Goal: Task Accomplishment & Management: Use online tool/utility

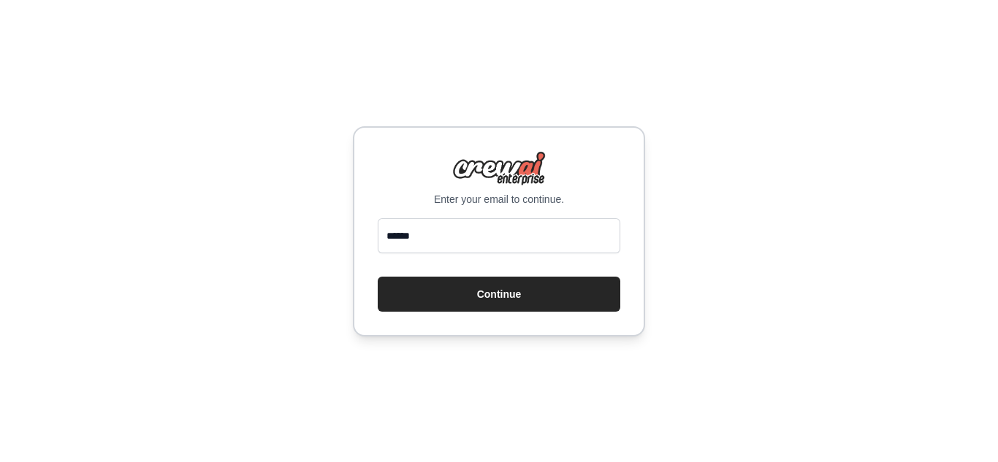
type input "**********"
click at [494, 306] on button "Continue" at bounding box center [499, 294] width 243 height 35
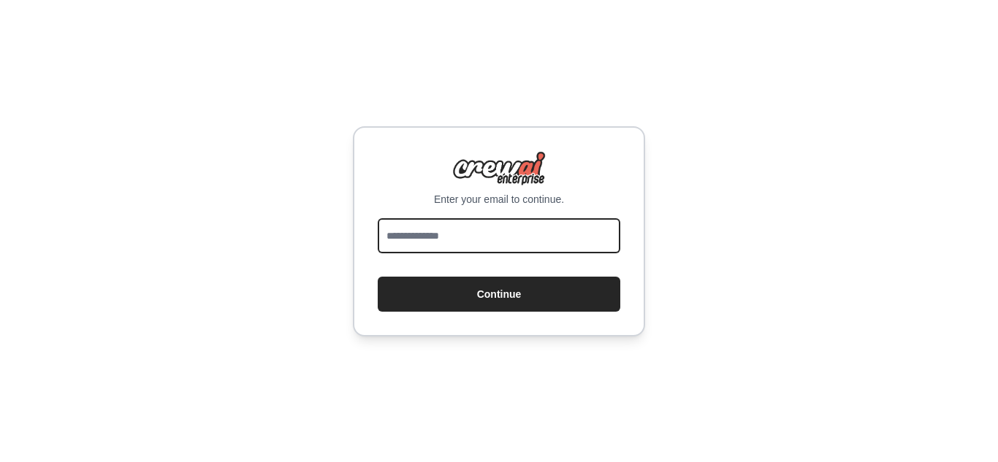
click at [538, 234] on input "email" at bounding box center [499, 235] width 243 height 35
type input "**********"
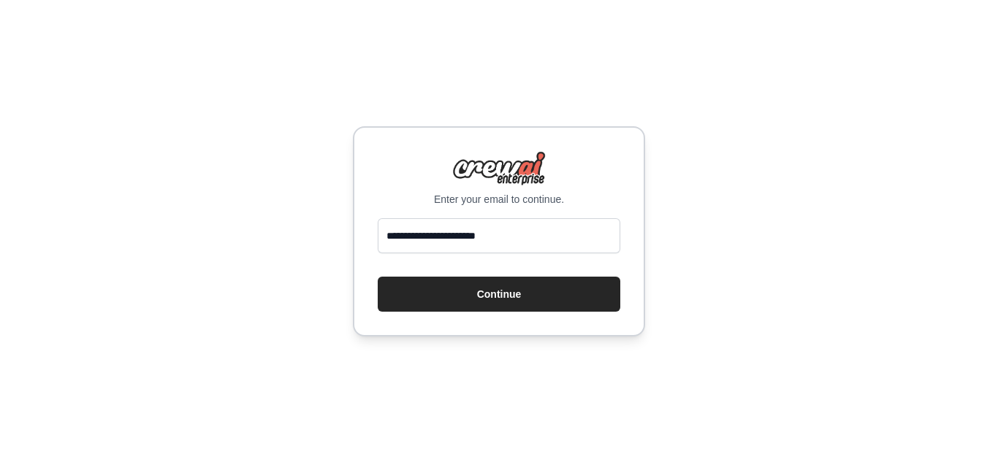
click at [459, 313] on div "**********" at bounding box center [499, 231] width 292 height 210
click at [454, 305] on button "Continue" at bounding box center [499, 294] width 243 height 35
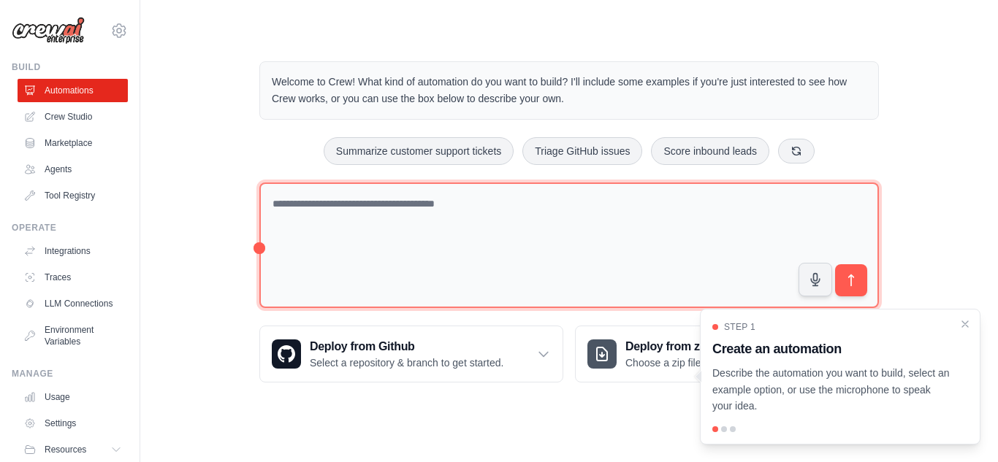
click at [399, 212] on textarea at bounding box center [568, 246] width 619 height 126
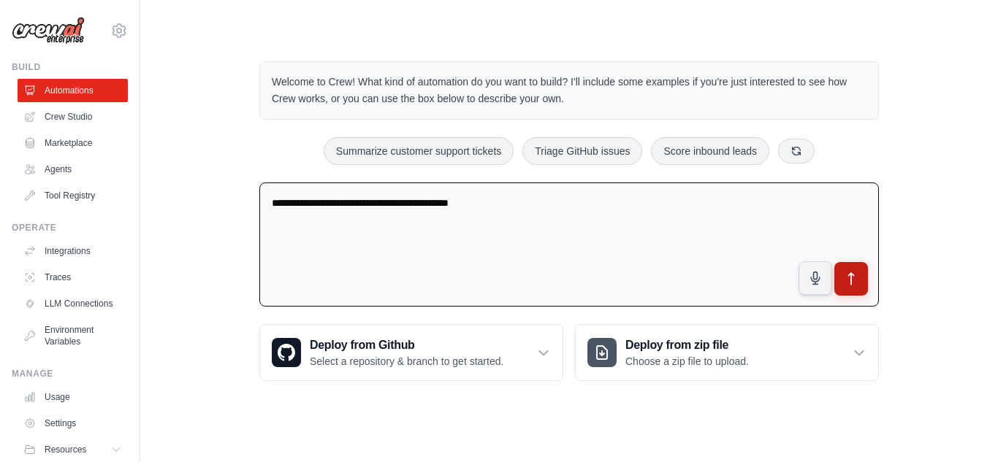
type textarea "**********"
click at [841, 278] on button "submit" at bounding box center [851, 279] width 34 height 34
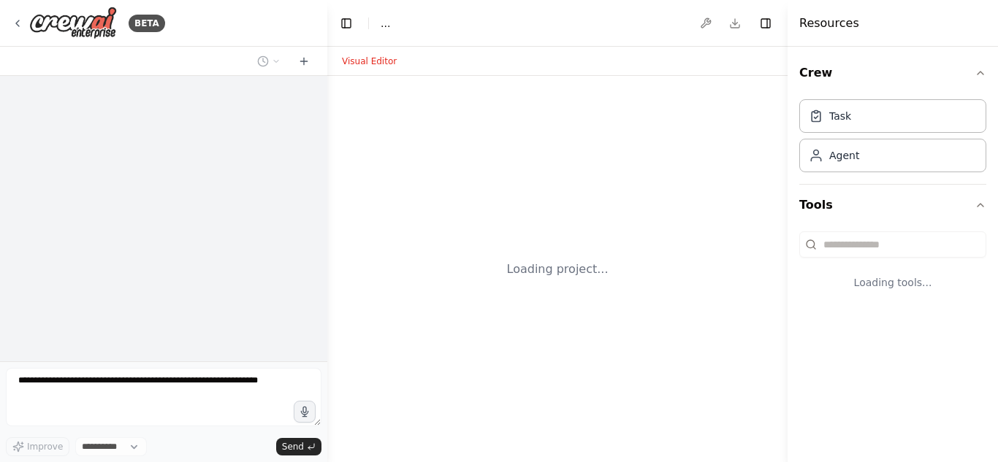
select select "****"
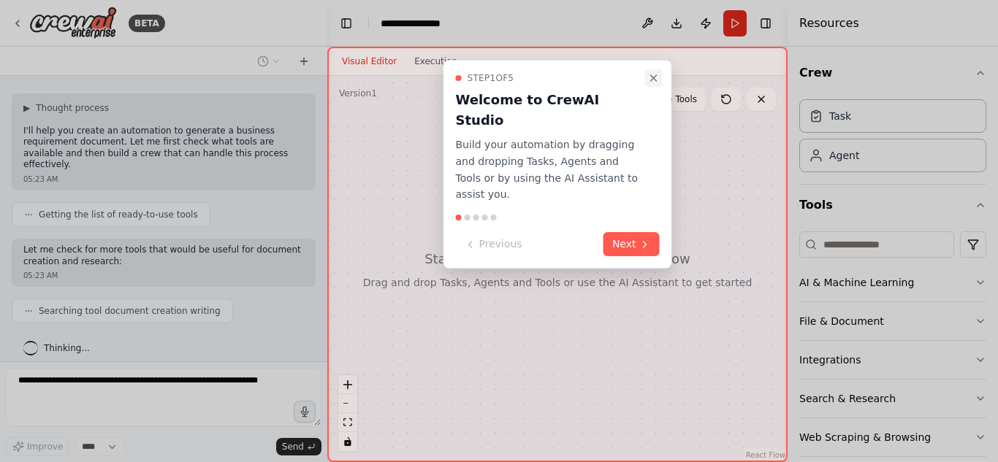
scroll to position [80, 0]
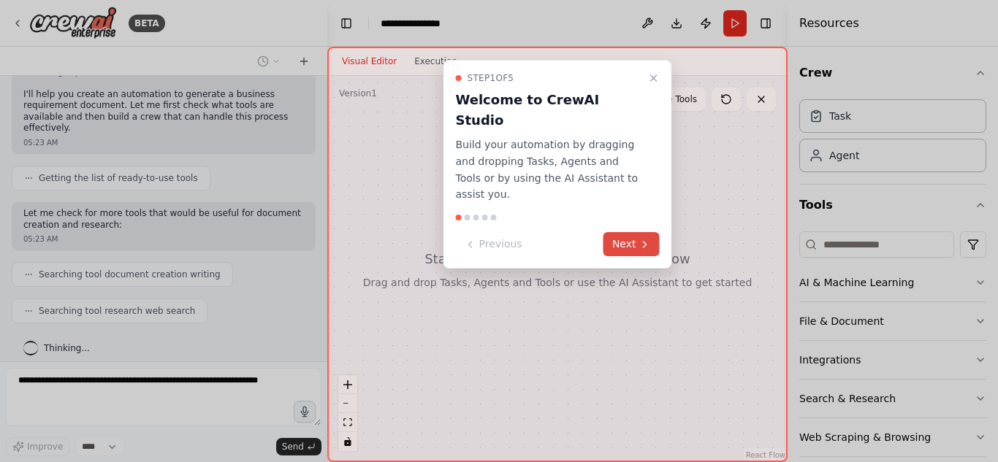
click at [627, 232] on button "Next" at bounding box center [631, 244] width 56 height 24
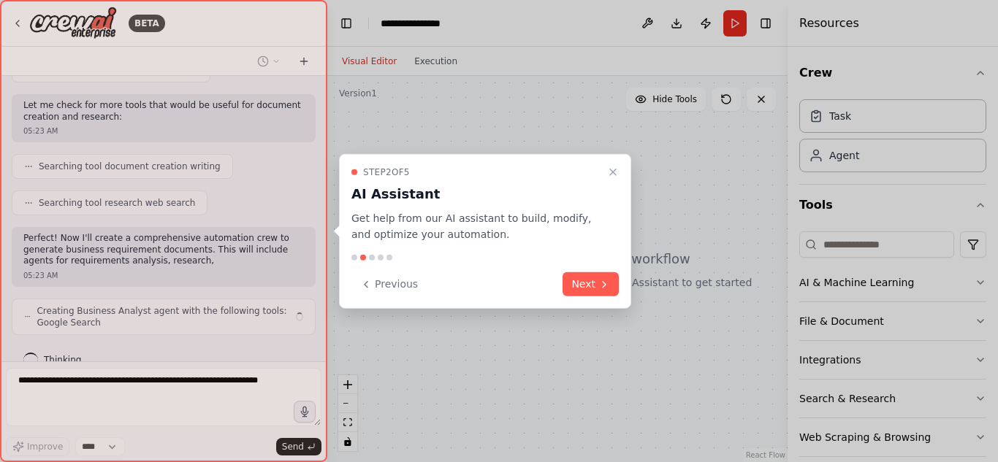
scroll to position [199, 0]
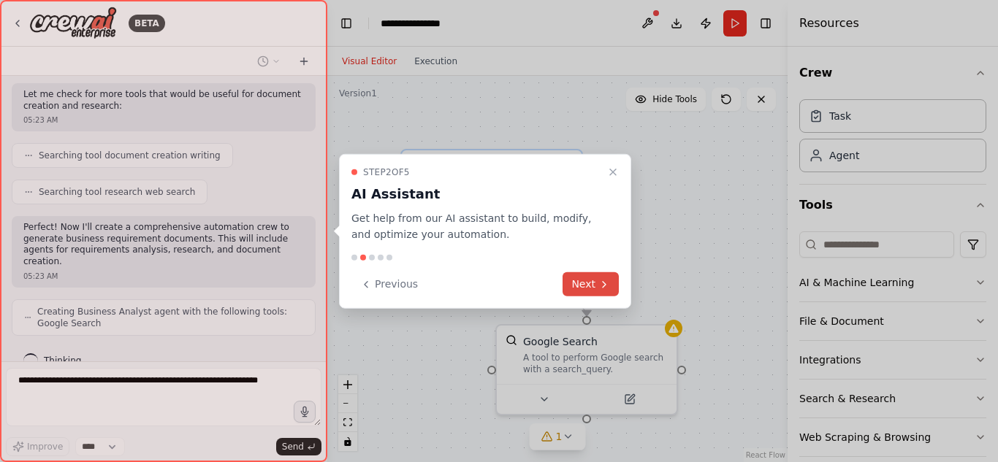
click at [596, 289] on button "Next" at bounding box center [590, 284] width 56 height 24
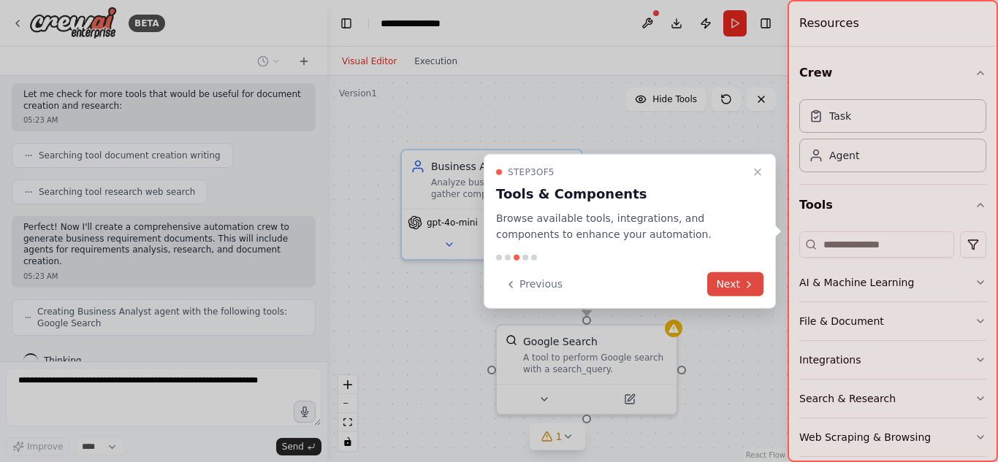
scroll to position [247, 0]
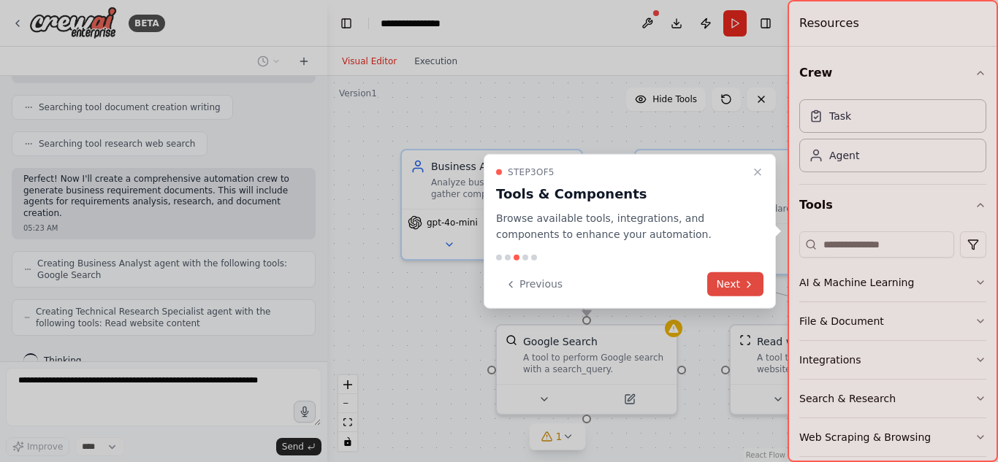
click at [733, 279] on button "Next" at bounding box center [735, 284] width 56 height 24
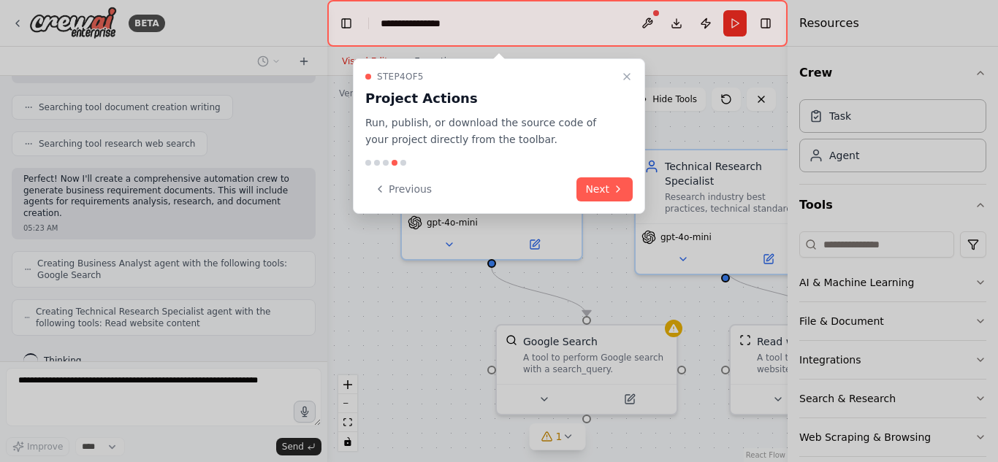
scroll to position [283, 0]
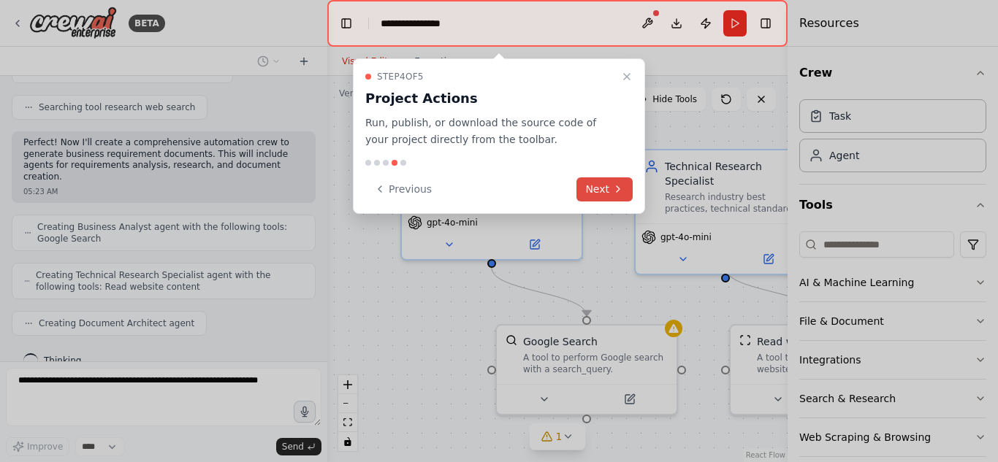
click at [601, 183] on button "Next" at bounding box center [604, 189] width 56 height 24
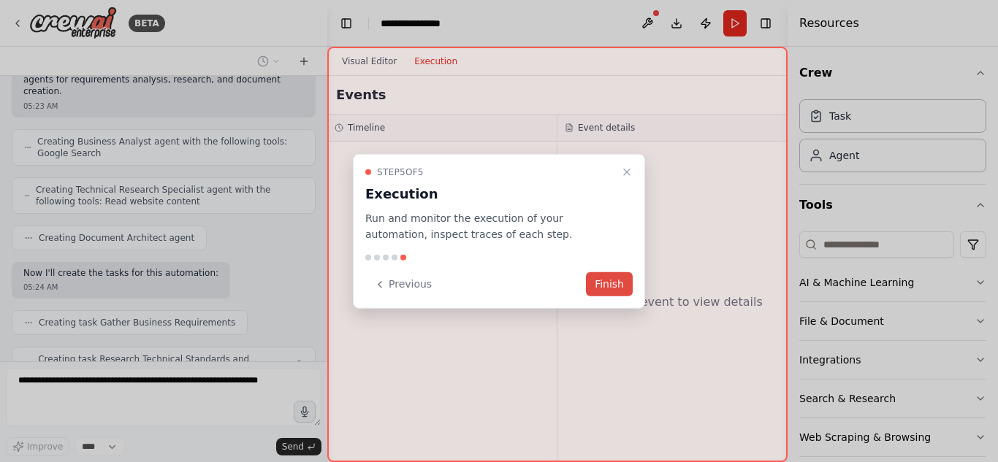
scroll to position [405, 0]
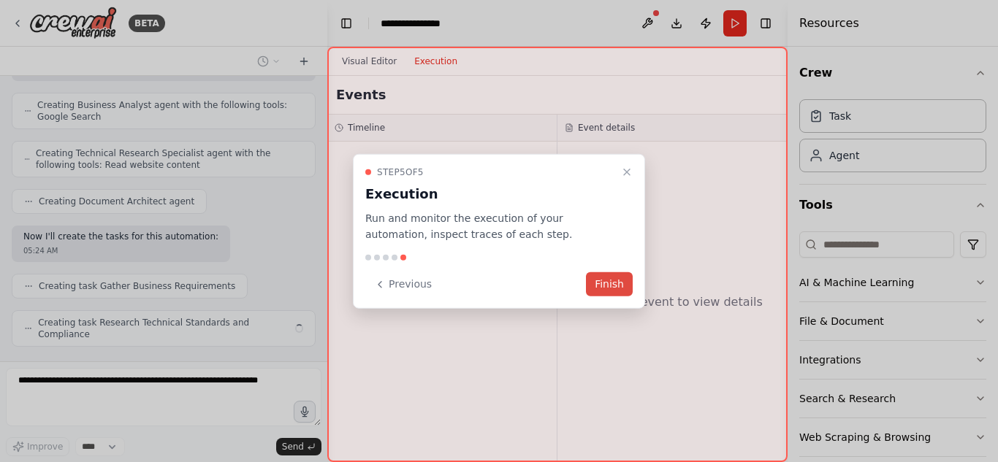
click at [615, 289] on button "Finish" at bounding box center [609, 284] width 47 height 24
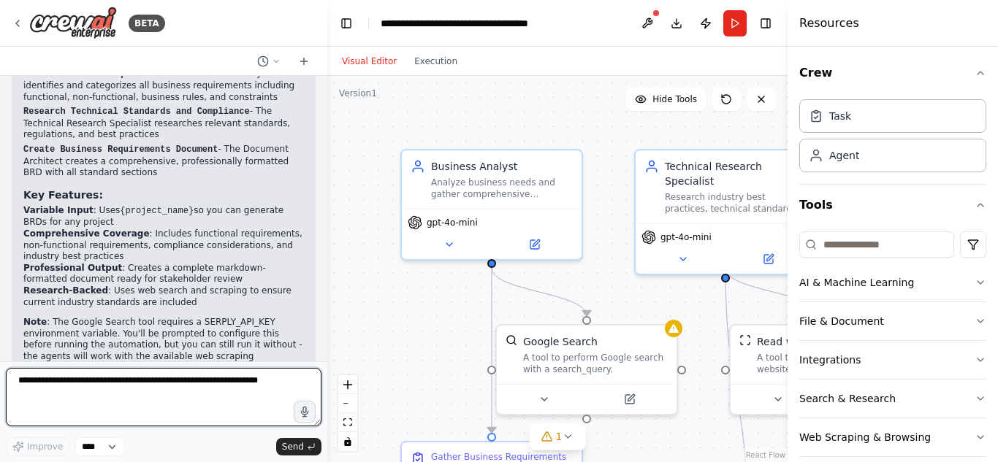
scroll to position [18, 0]
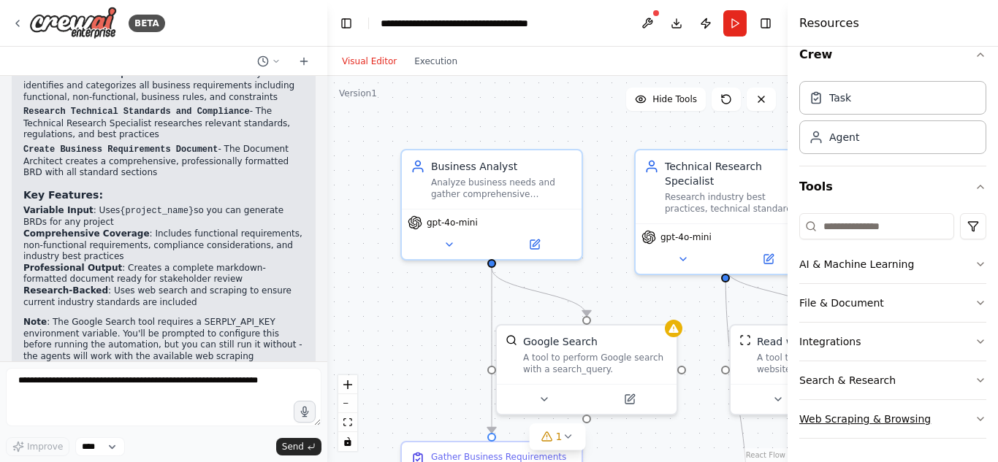
click at [974, 417] on icon "button" at bounding box center [980, 419] width 12 height 12
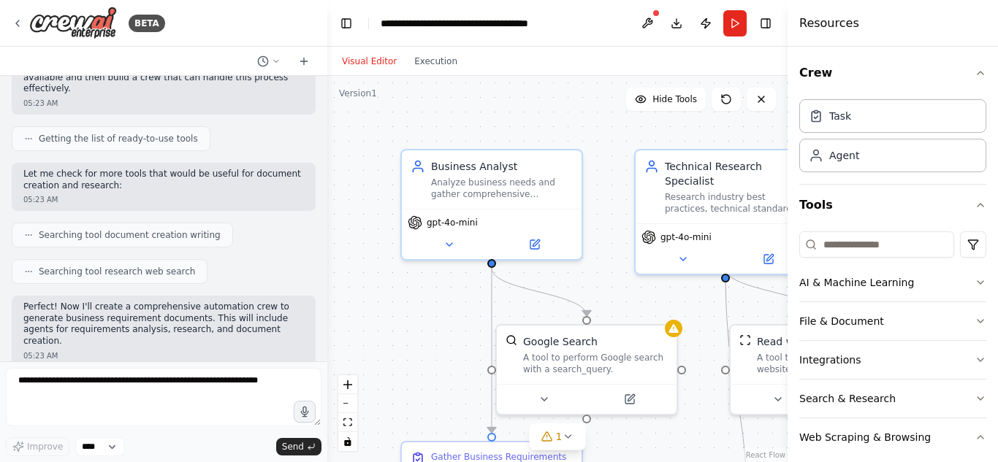
scroll to position [115, 0]
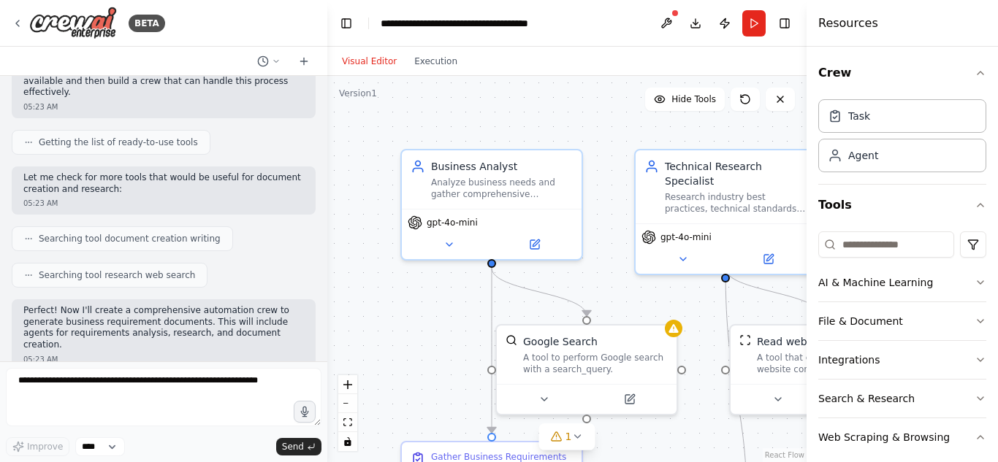
drag, startPoint x: 789, startPoint y: 126, endPoint x: 996, endPoint y: 130, distance: 207.5
click at [996, 130] on div "Resources Crew Task Agent Tools AI & Machine Learning File & Document Integrati…" at bounding box center [901, 231] width 191 height 462
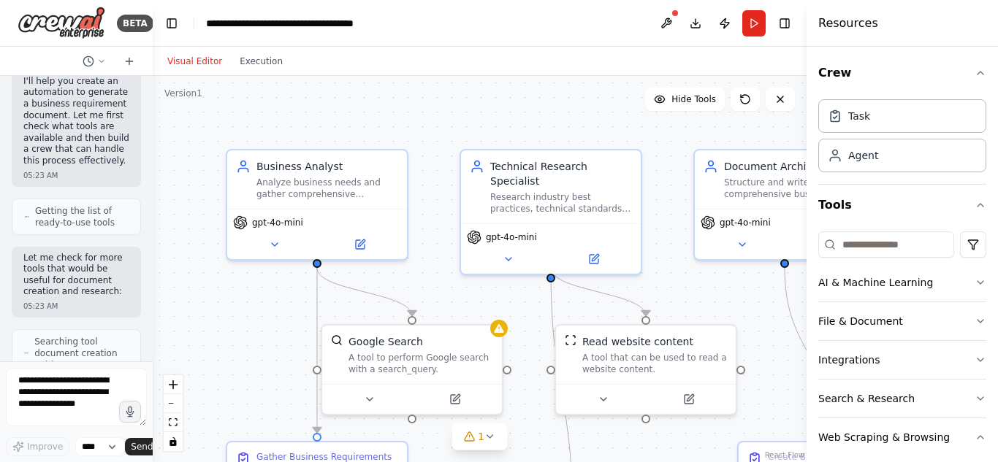
scroll to position [138, 0]
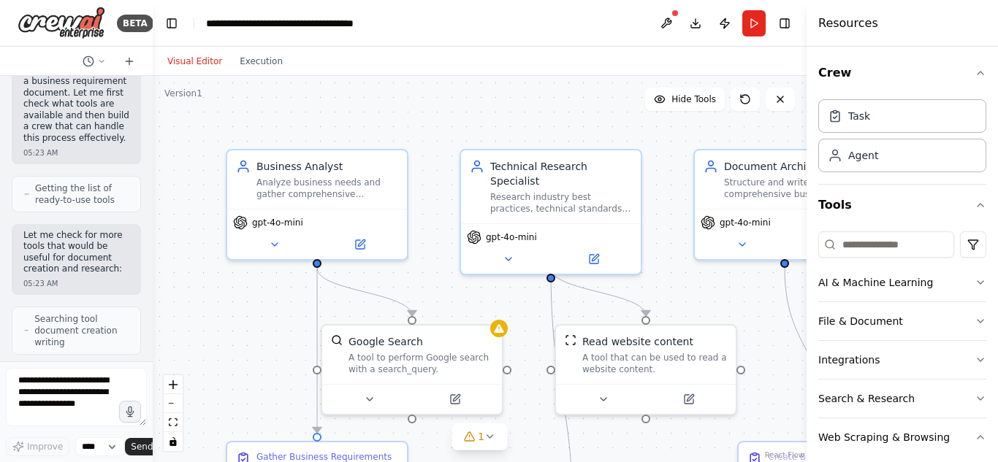
drag, startPoint x: 324, startPoint y: 226, endPoint x: 114, endPoint y: 224, distance: 209.7
click at [114, 224] on div "BETA i want to generate business requirement document 05:23 AM ▶ Thought proces…" at bounding box center [76, 231] width 153 height 462
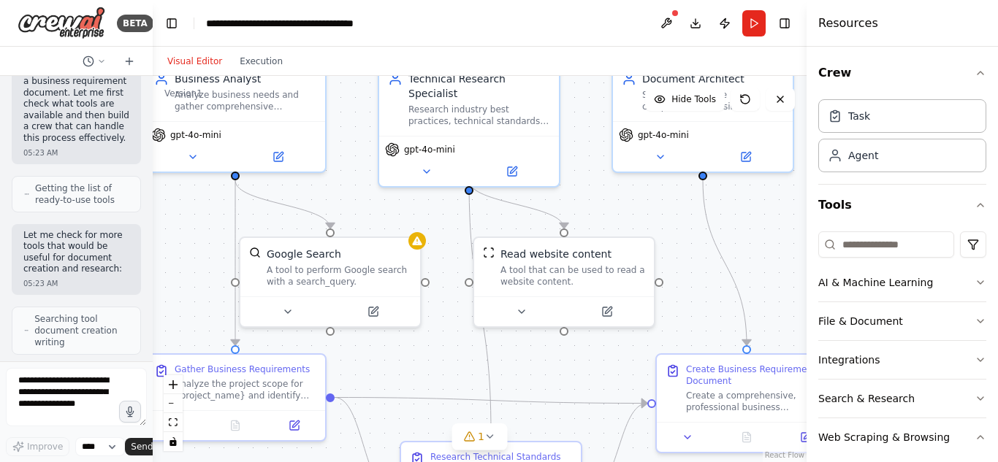
drag, startPoint x: 671, startPoint y: 180, endPoint x: 589, endPoint y: 91, distance: 121.0
click at [589, 91] on div ".deletable-edge-delete-btn { width: 20px; height: 20px; border: 0px solid #ffff…" at bounding box center [480, 269] width 654 height 386
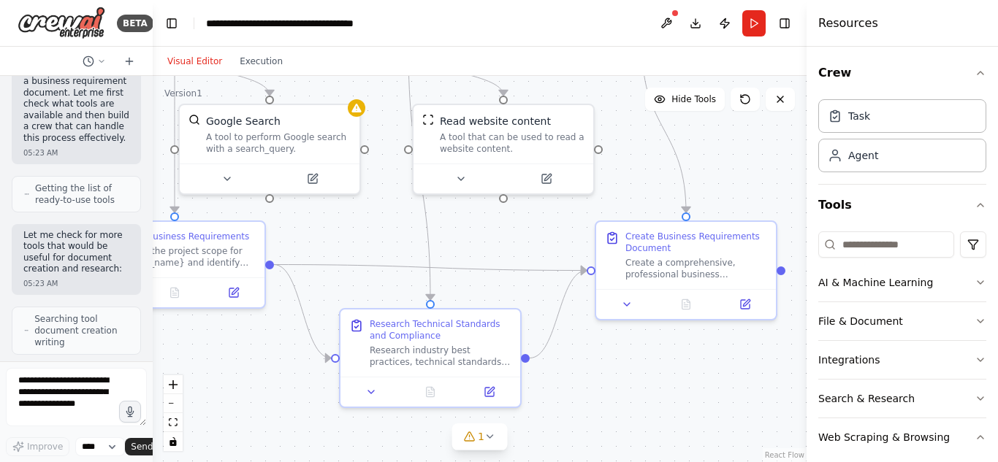
drag, startPoint x: 454, startPoint y: 357, endPoint x: 396, endPoint y: 228, distance: 141.9
click at [395, 227] on div ".deletable-edge-delete-btn { width: 20px; height: 20px; border: 0px solid #ffff…" at bounding box center [480, 269] width 654 height 386
click at [397, 230] on div ".deletable-edge-delete-btn { width: 20px; height: 20px; border: 0px solid #ffff…" at bounding box center [480, 269] width 654 height 386
drag, startPoint x: 397, startPoint y: 230, endPoint x: 402, endPoint y: 237, distance: 8.9
click at [397, 231] on div ".deletable-edge-delete-btn { width: 20px; height: 20px; border: 0px solid #ffff…" at bounding box center [480, 269] width 654 height 386
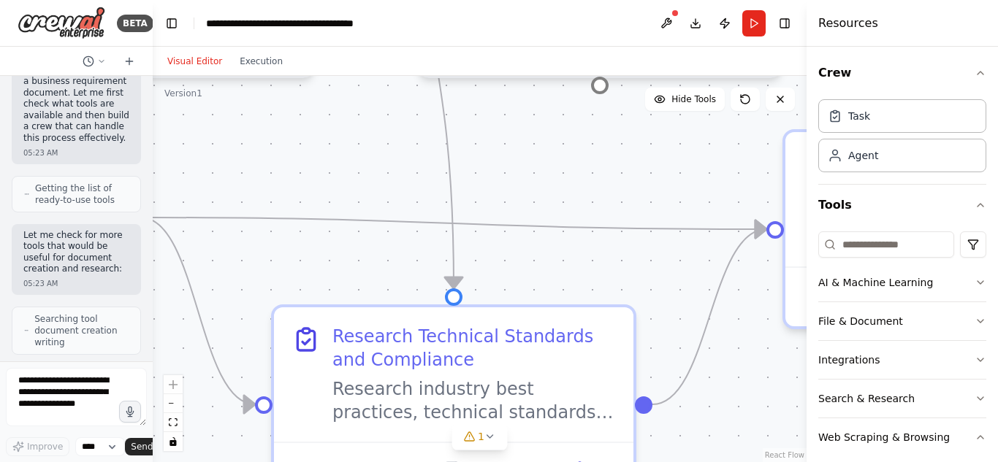
drag, startPoint x: 435, startPoint y: 299, endPoint x: 411, endPoint y: 191, distance: 110.6
click at [411, 191] on div ".deletable-edge-delete-btn { width: 20px; height: 20px; border: 0px solid #ffff…" at bounding box center [480, 269] width 654 height 386
